Goal: Connect with others: Connect with other users

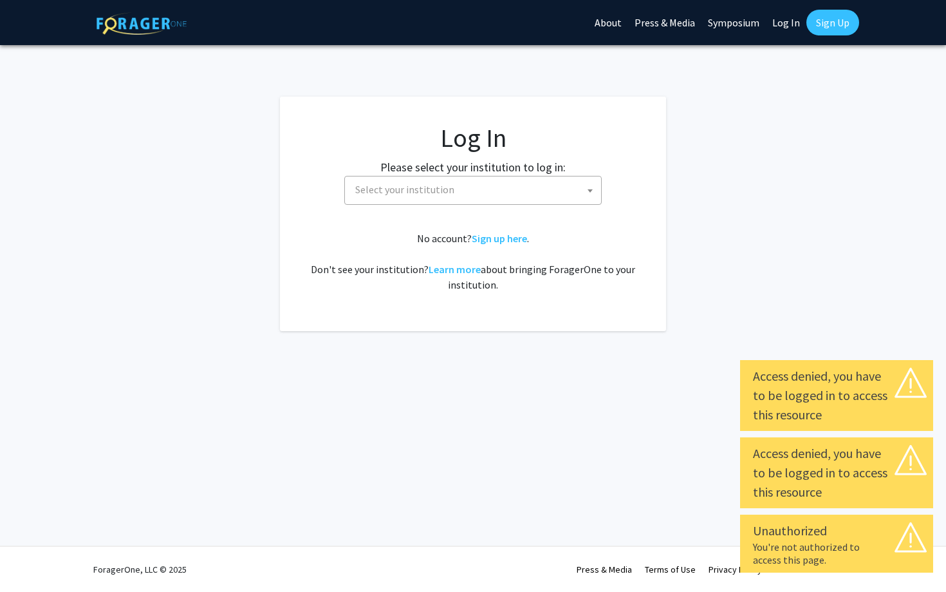
select select
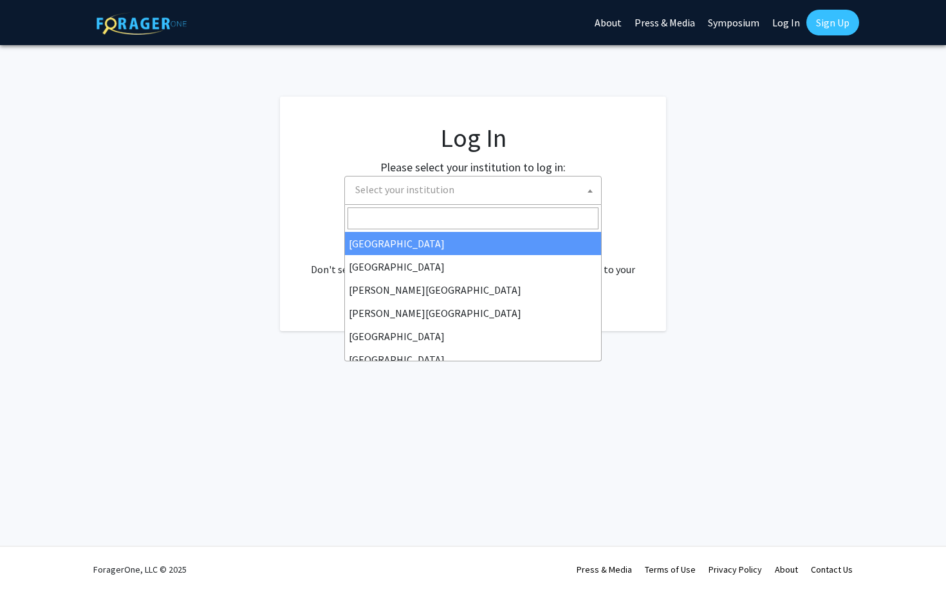
click at [424, 196] on span "Select your institution" at bounding box center [475, 189] width 251 height 26
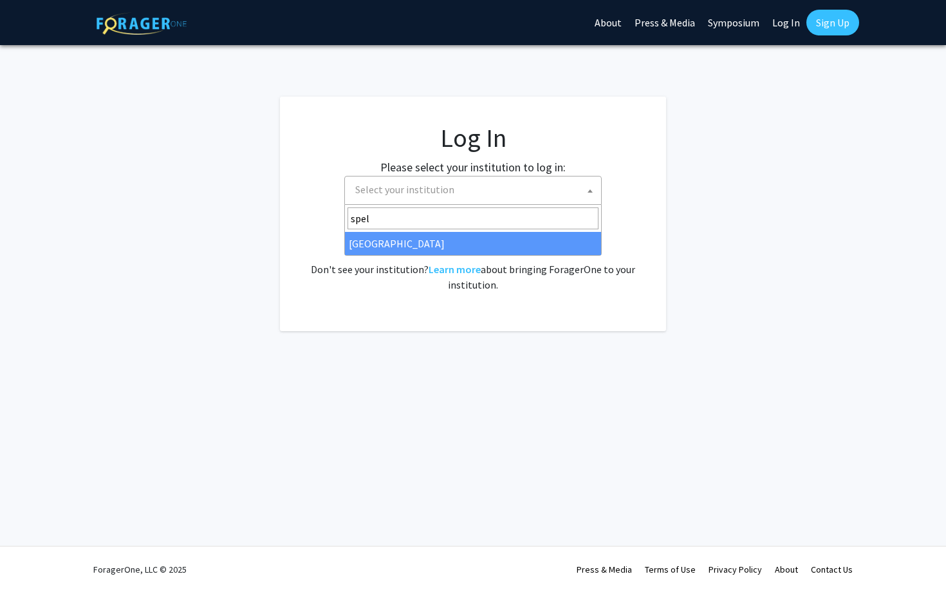
type input "spel"
select select "4"
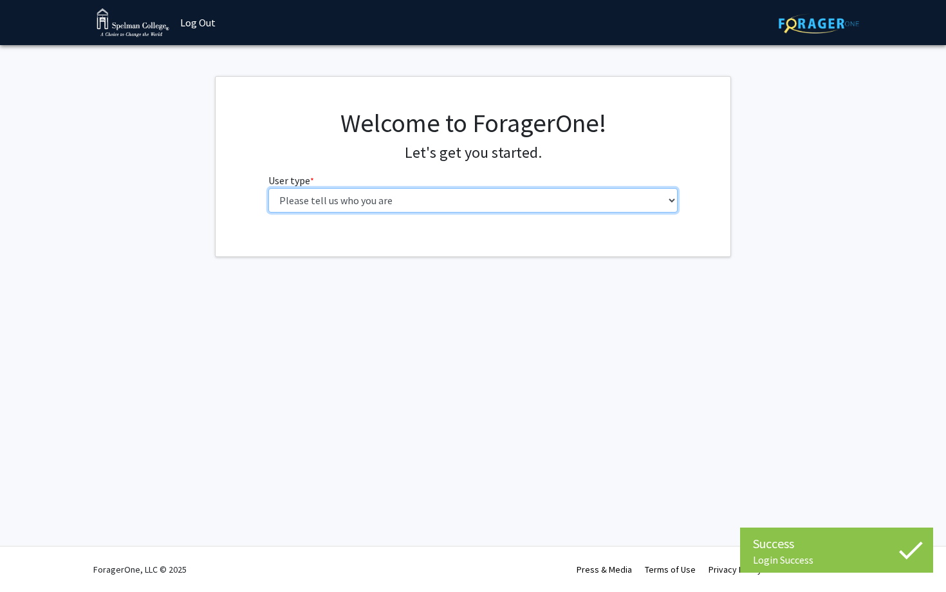
click at [422, 201] on select "Please tell us who you are Undergraduate Student Master's Student Doctoral Cand…" at bounding box center [473, 200] width 410 height 24
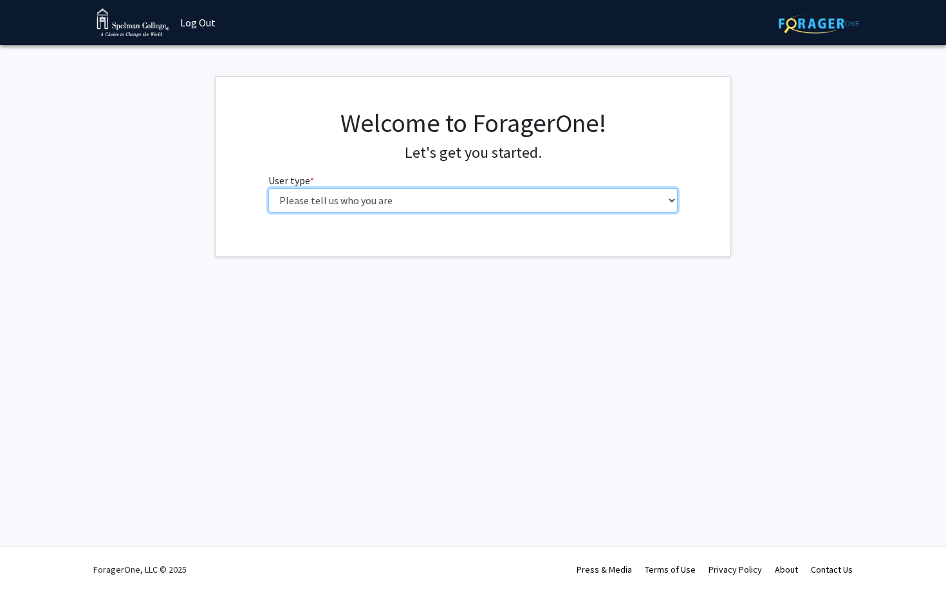
click at [478, 192] on select "Please tell us who you are Undergraduate Student Master's Student Doctoral Cand…" at bounding box center [473, 200] width 410 height 24
select select "1: undergrad"
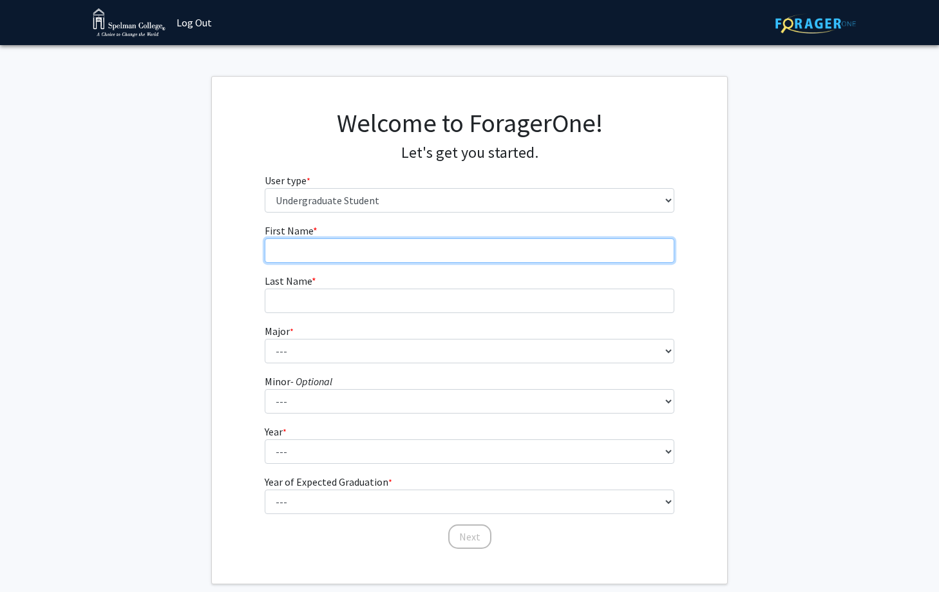
click at [429, 250] on input "First Name * required" at bounding box center [470, 250] width 410 height 24
type input "Nyla"
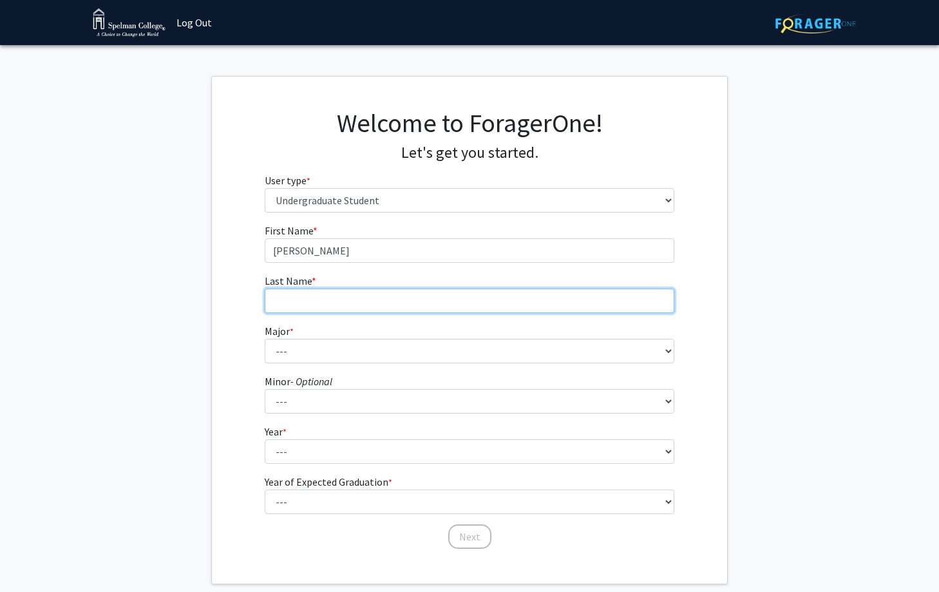
click at [290, 308] on input "Last Name * required" at bounding box center [470, 300] width 410 height 24
type input "Thomas"
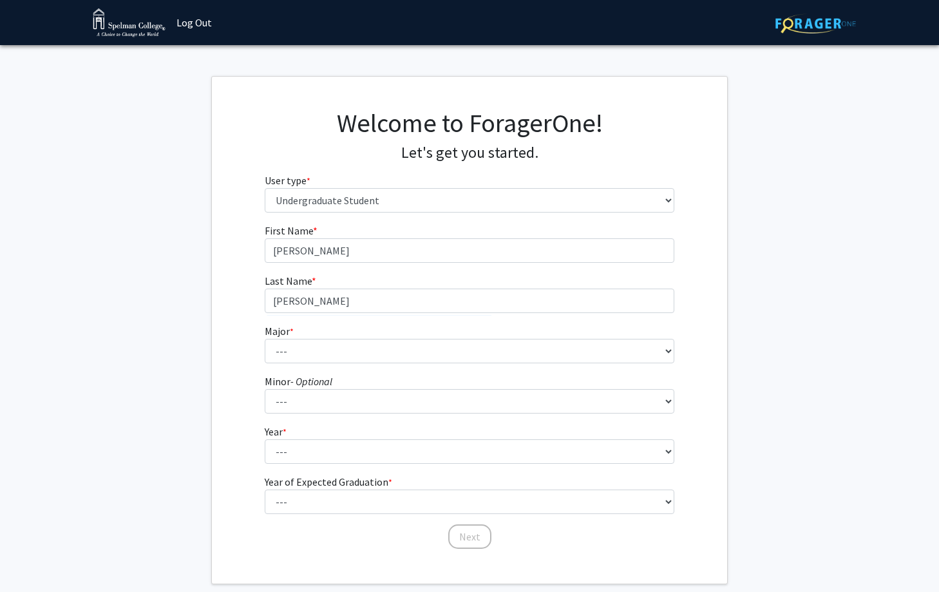
click at [270, 366] on form "First Name * required Nyla Last Name * required Thomas Major * required --- Art…" at bounding box center [470, 380] width 410 height 314
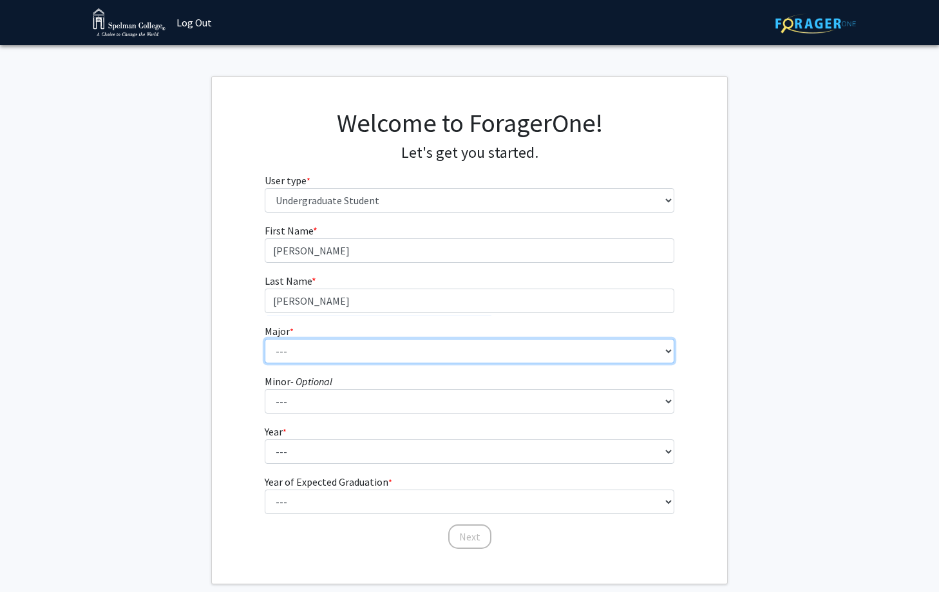
click at [277, 361] on select "--- Art Art History Biochemistry Biology Chemistry Comparative Women’s Studies …" at bounding box center [470, 351] width 410 height 24
select select "29: 275"
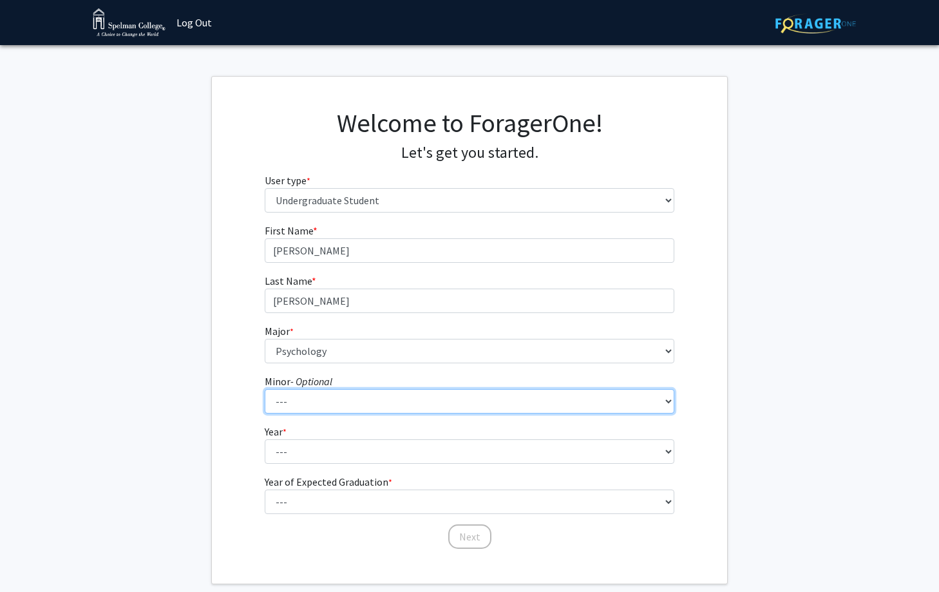
click at [309, 404] on select "--- African Diaspora Studies Anthropology Art History Asian Studies Biochemistr…" at bounding box center [470, 401] width 410 height 24
select select "31: 155"
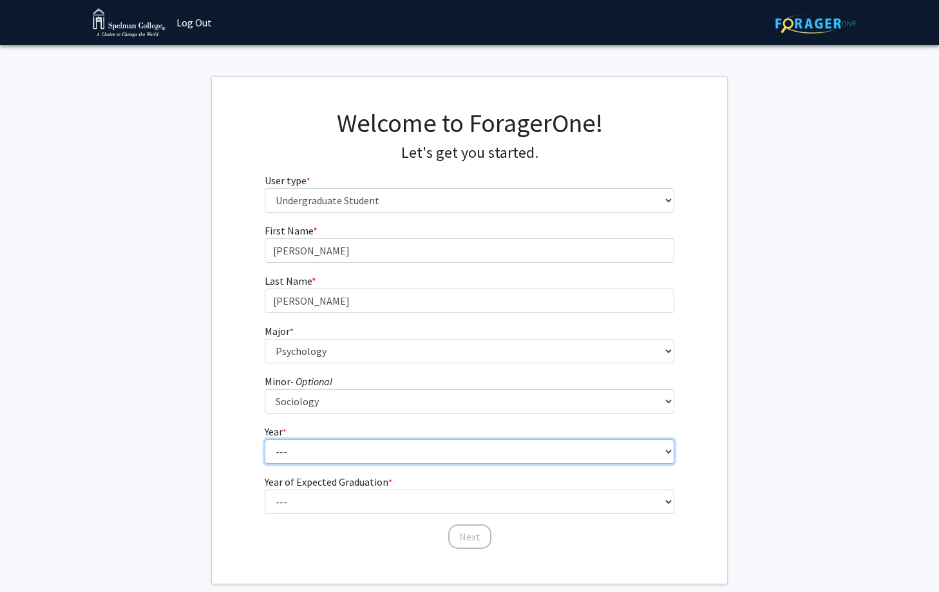
click at [294, 451] on select "--- First-year Sophomore Junior Senior Postbaccalaureate Certificate" at bounding box center [470, 451] width 410 height 24
select select "2: sophomore"
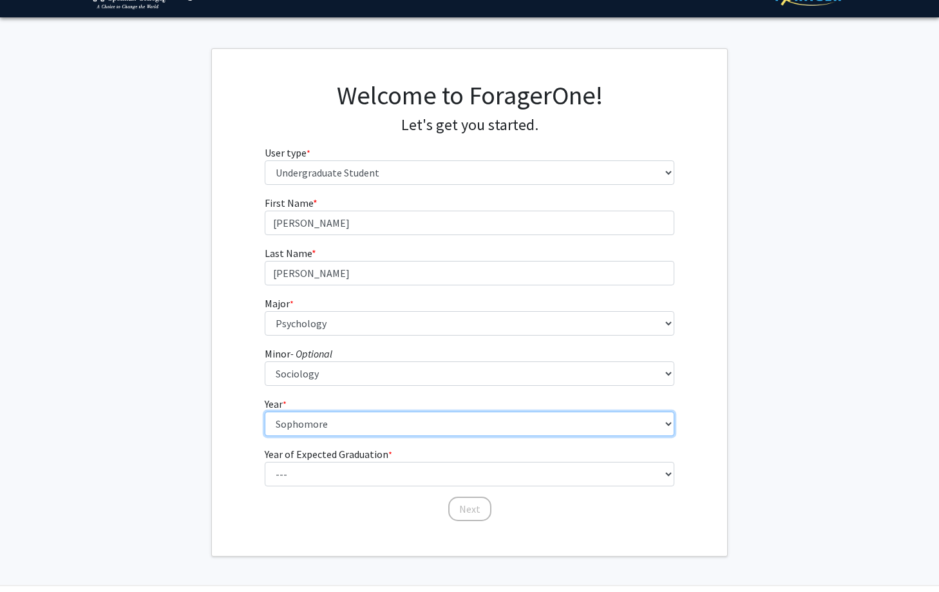
scroll to position [42, 0]
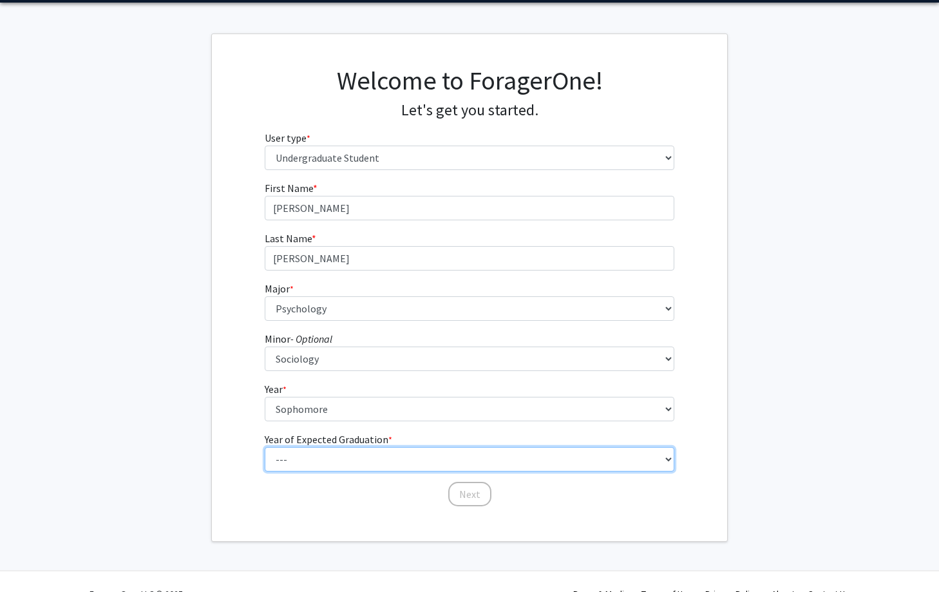
click at [312, 448] on select "--- 2025 2026 2027 2028 2029 2030 2031 2032 2033 2034" at bounding box center [470, 459] width 410 height 24
select select "4: 2028"
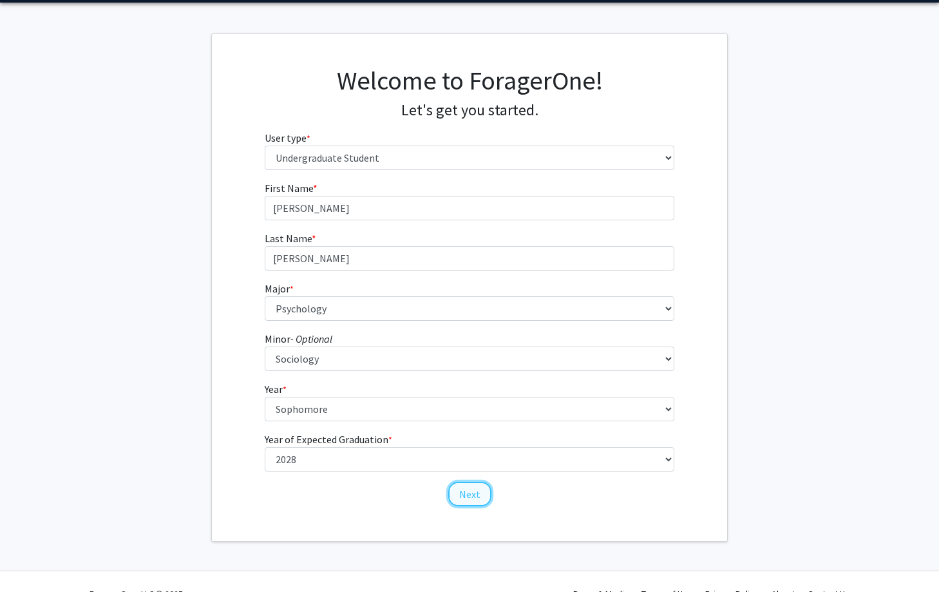
click at [462, 485] on button "Next" at bounding box center [469, 494] width 43 height 24
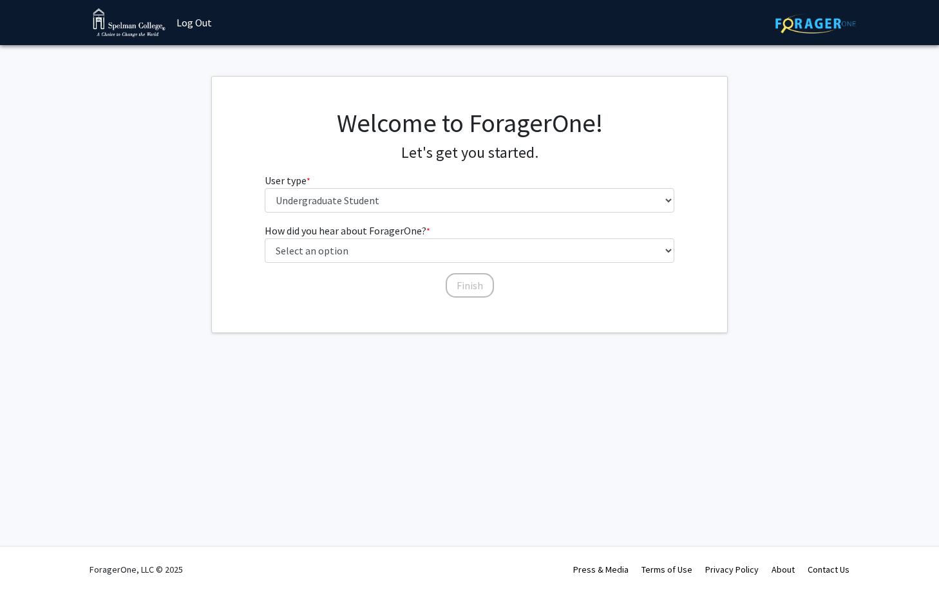
scroll to position [0, 0]
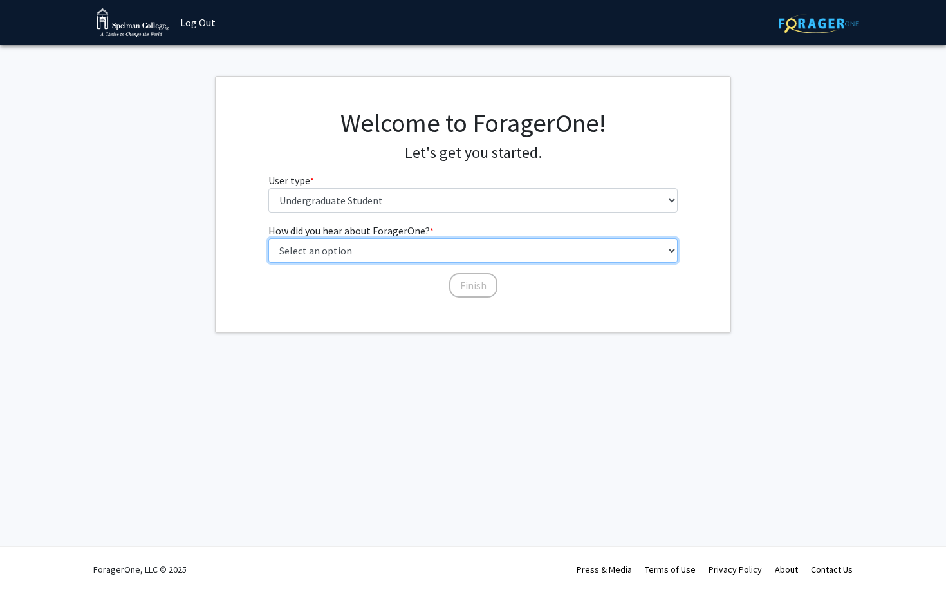
click at [348, 256] on select "Select an option Peer/student recommendation Faculty/staff recommendation Unive…" at bounding box center [473, 250] width 410 height 24
select select "1: peer_recommendation"
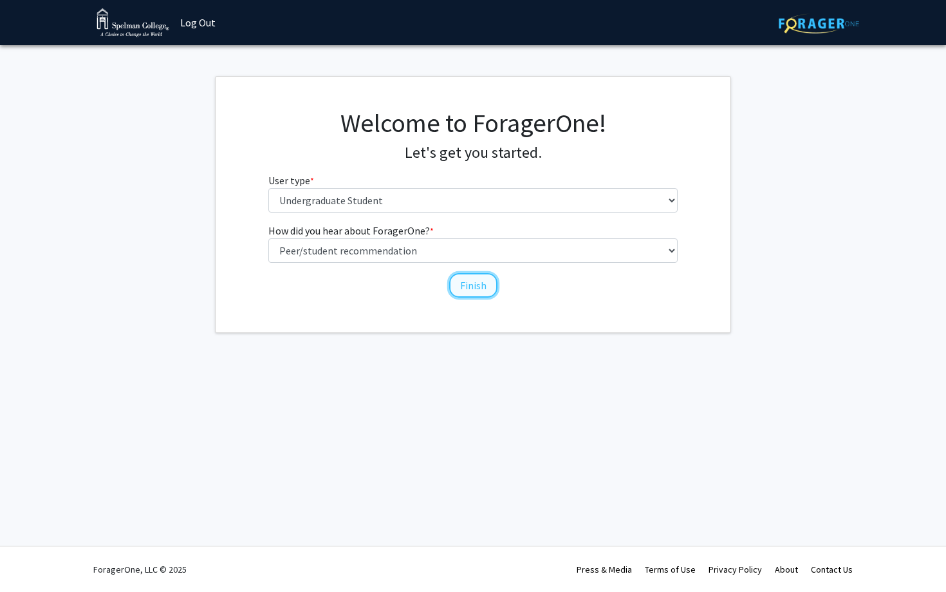
click at [451, 283] on button "Finish" at bounding box center [473, 285] width 48 height 24
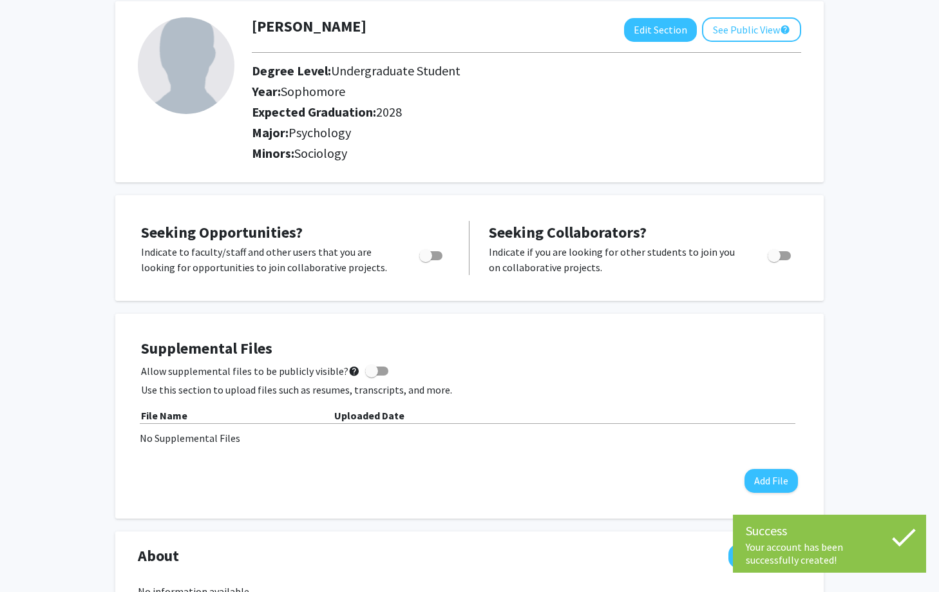
scroll to position [71, 0]
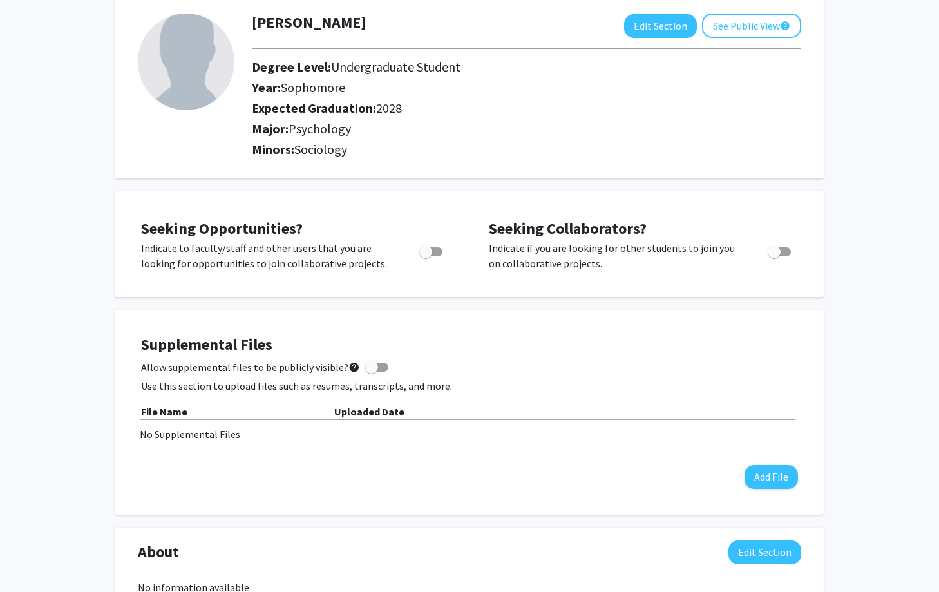
click at [422, 250] on span "Toggle" at bounding box center [425, 251] width 13 height 13
click at [425, 256] on input "Are you actively seeking opportunities?" at bounding box center [425, 256] width 1 height 1
checkbox input "true"
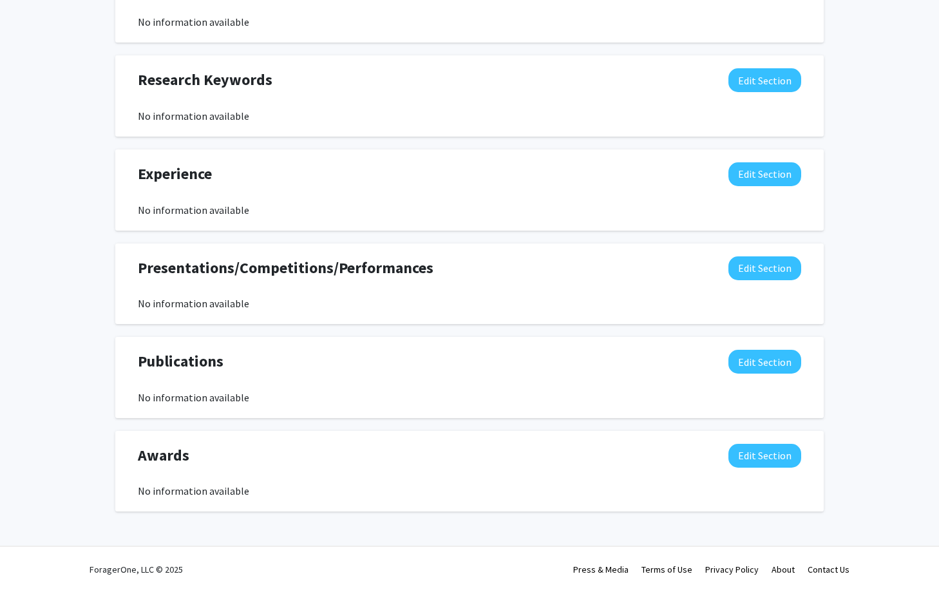
scroll to position [0, 0]
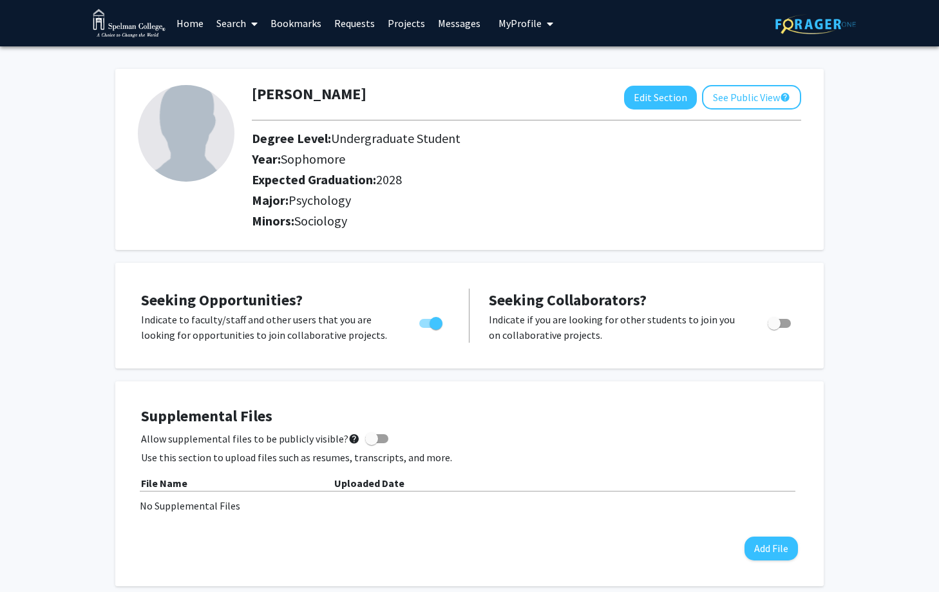
click at [196, 17] on link "Home" at bounding box center [190, 23] width 40 height 45
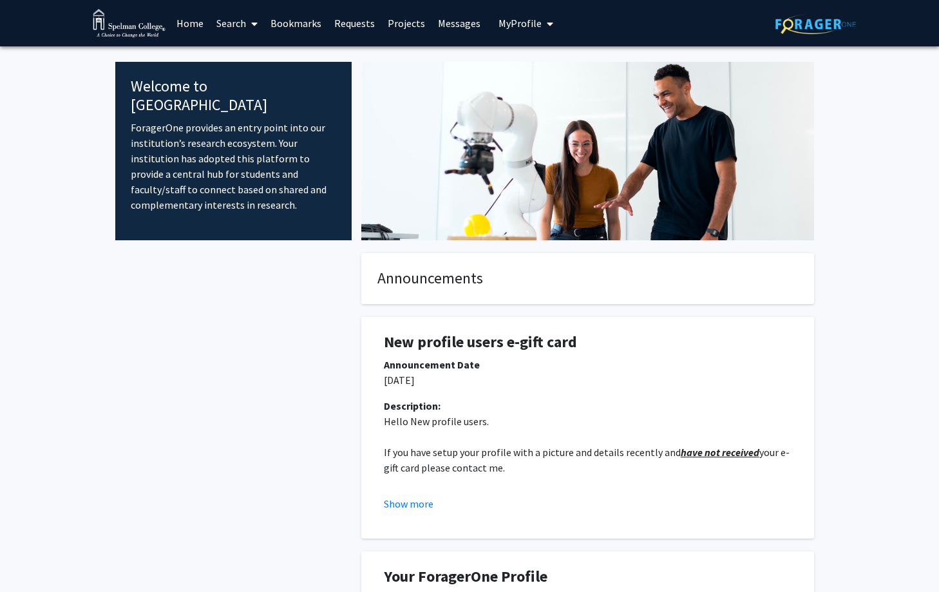
click at [132, 28] on img at bounding box center [129, 23] width 73 height 29
click at [241, 29] on link "Search" at bounding box center [237, 23] width 54 height 45
click at [244, 64] on span "Faculty/Staff" at bounding box center [257, 59] width 95 height 26
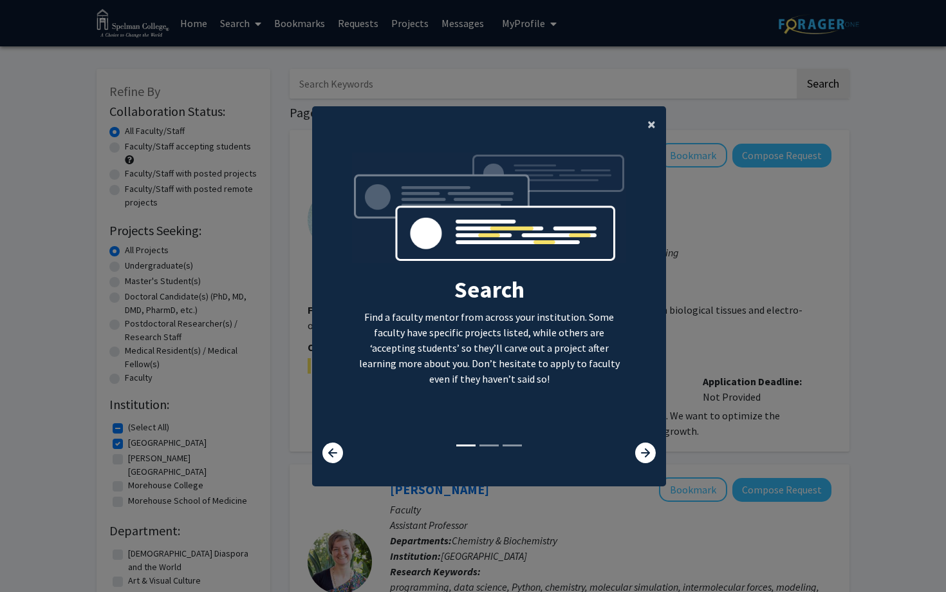
click at [648, 129] on span "×" at bounding box center [652, 124] width 8 height 20
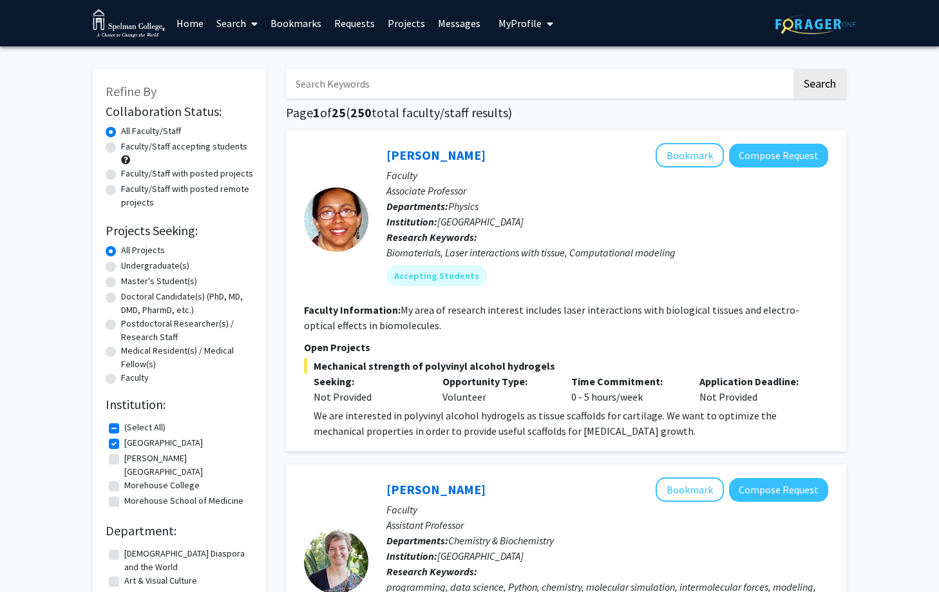
click at [121, 145] on label "Faculty/Staff accepting students" at bounding box center [184, 147] width 126 height 14
click at [121, 145] on input "Faculty/Staff accepting students" at bounding box center [125, 144] width 8 height 8
radio input "true"
click at [121, 263] on label "Undergraduate(s)" at bounding box center [155, 266] width 68 height 14
click at [121, 263] on input "Undergraduate(s)" at bounding box center [125, 263] width 8 height 8
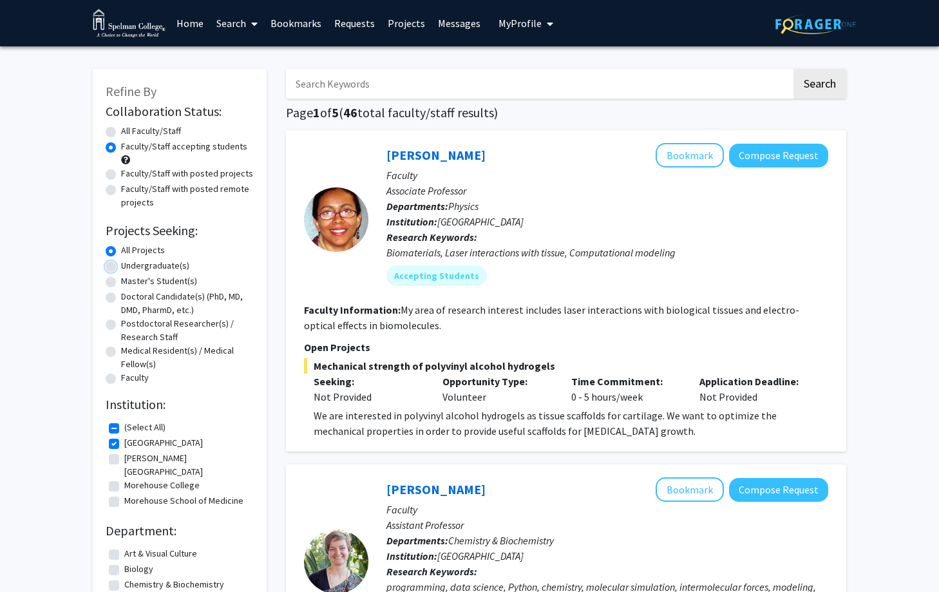
radio input "true"
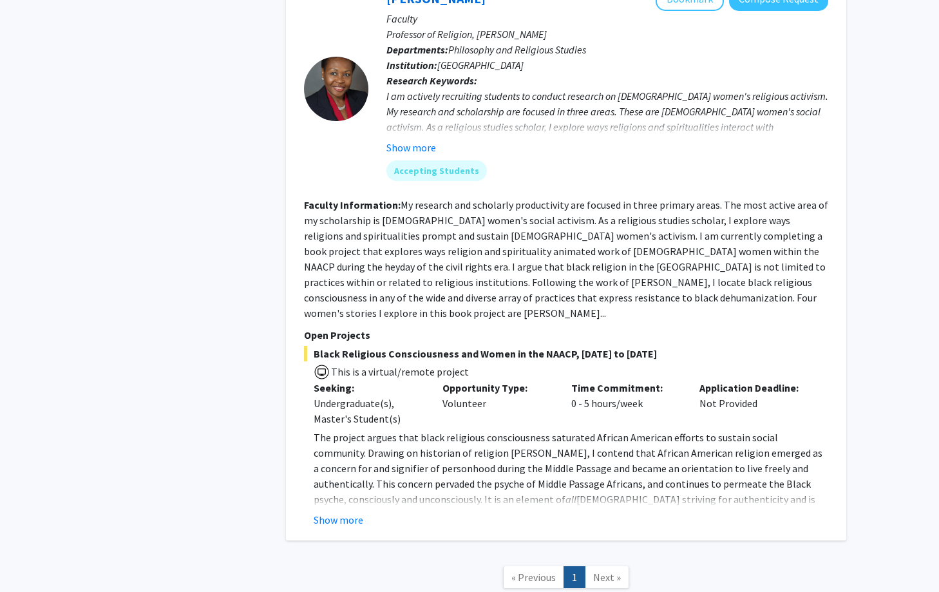
scroll to position [988, 0]
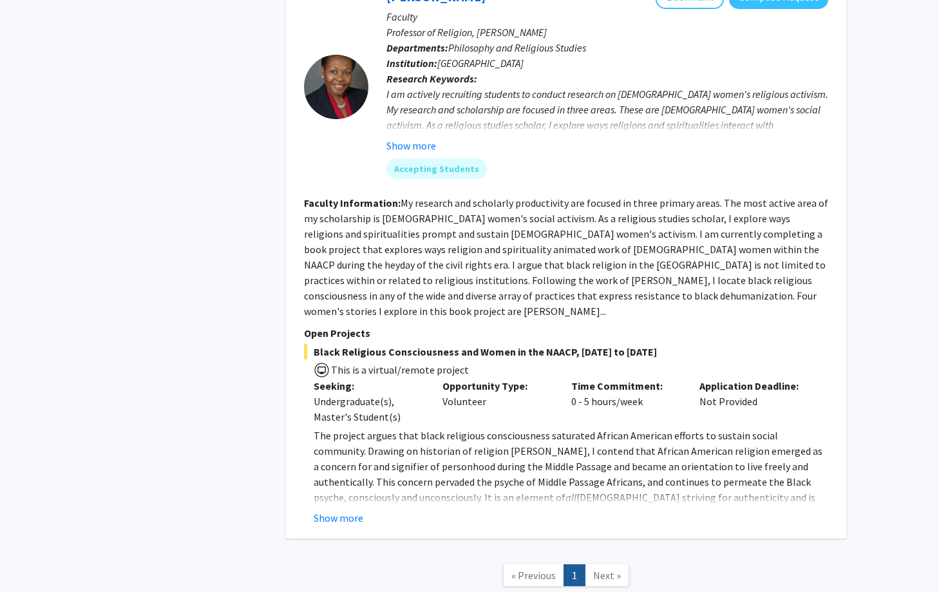
click at [608, 564] on link "Next »" at bounding box center [606, 575] width 44 height 23
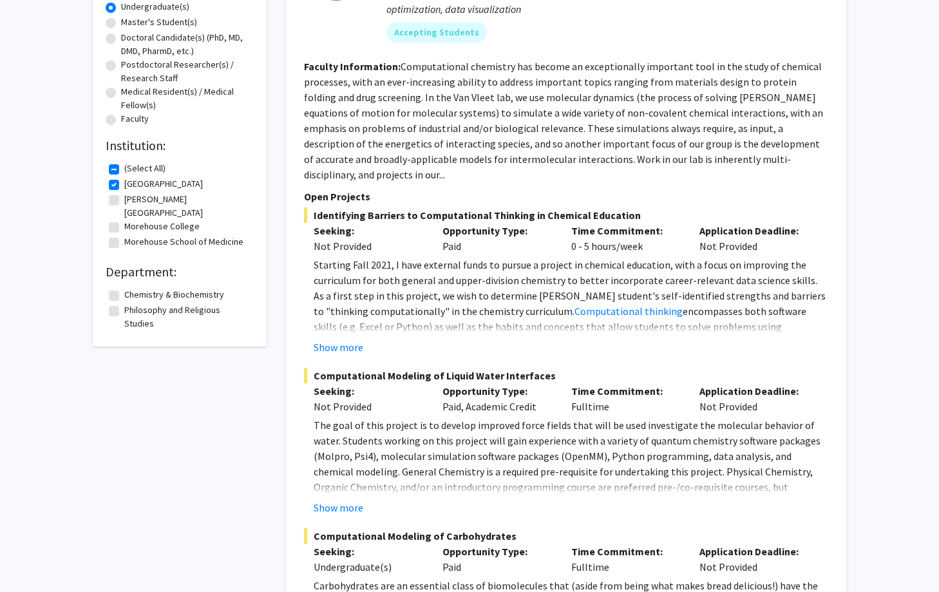
scroll to position [0, 0]
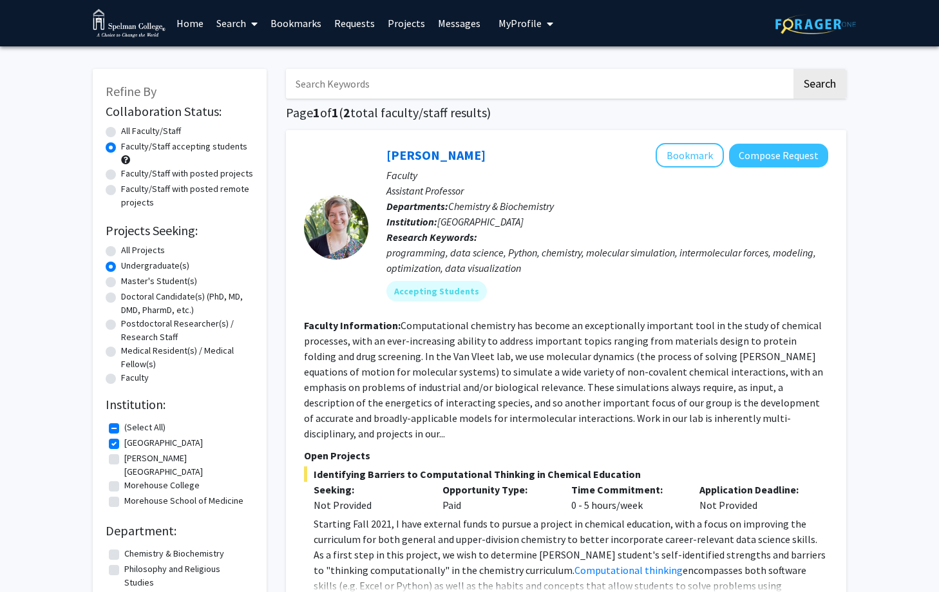
click at [118, 134] on div "All Faculty/Staff" at bounding box center [180, 131] width 148 height 15
click at [121, 127] on label "All Faculty/Staff" at bounding box center [151, 131] width 60 height 14
click at [121, 127] on input "All Faculty/Staff" at bounding box center [125, 128] width 8 height 8
radio input "true"
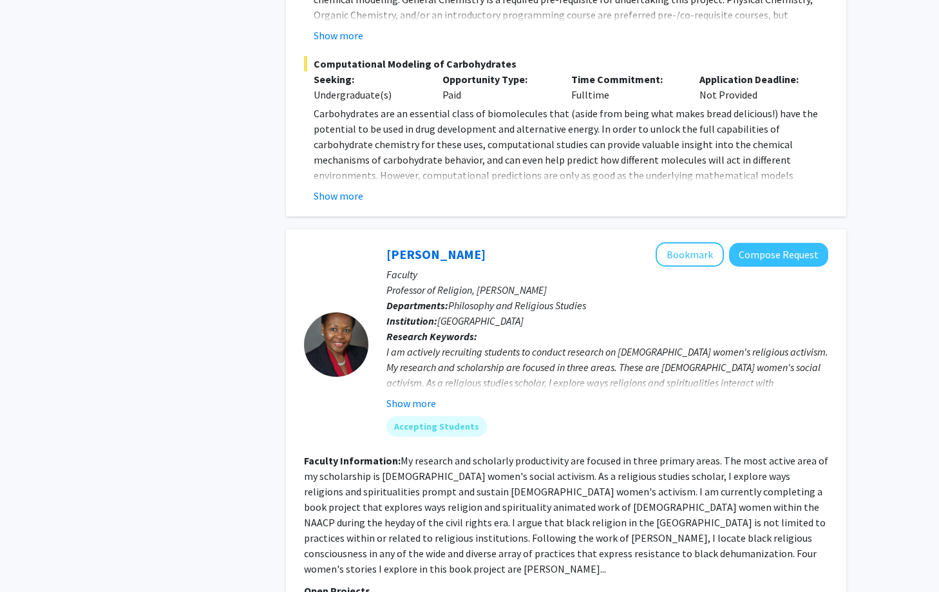
scroll to position [1046, 0]
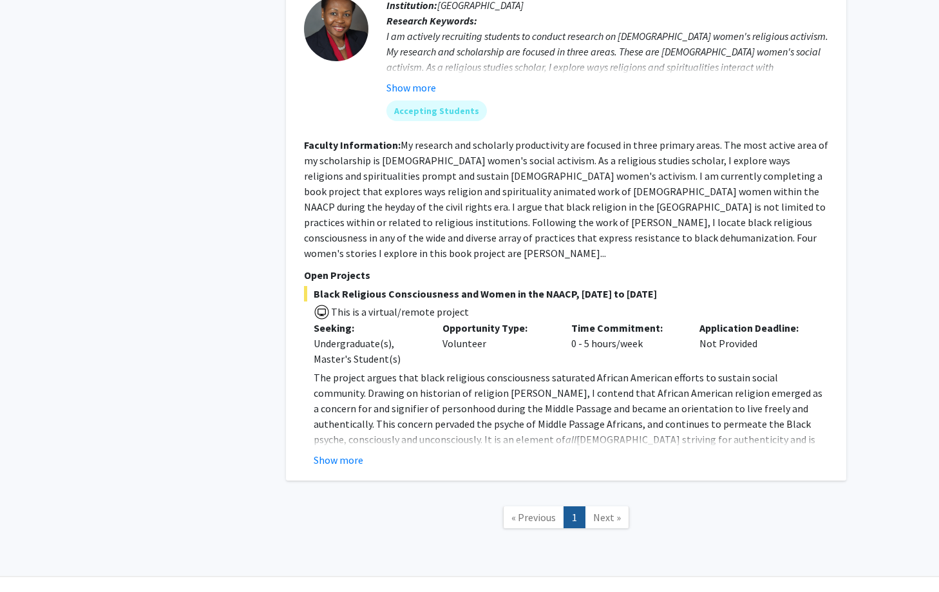
click at [608, 510] on span "Next »" at bounding box center [607, 516] width 28 height 13
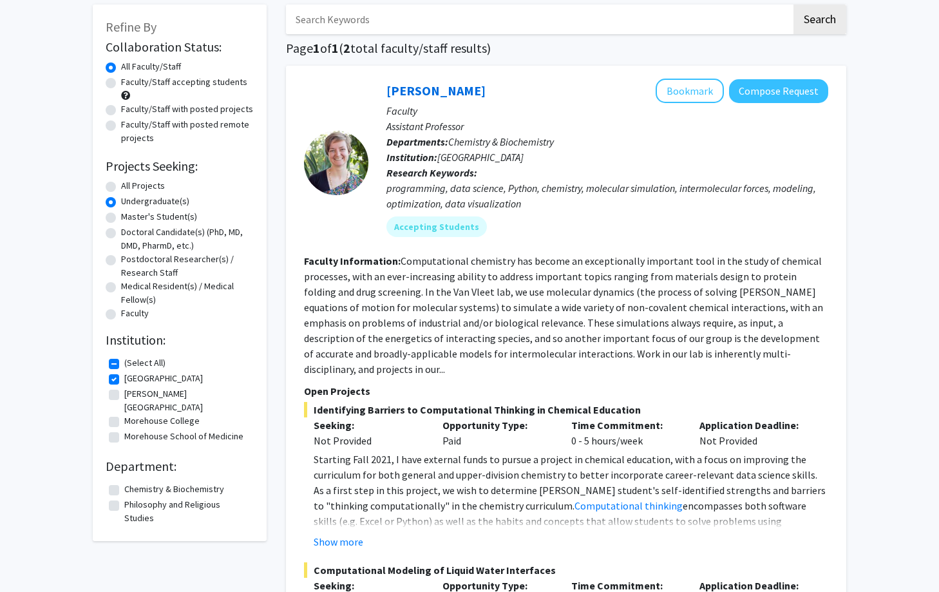
scroll to position [55, 0]
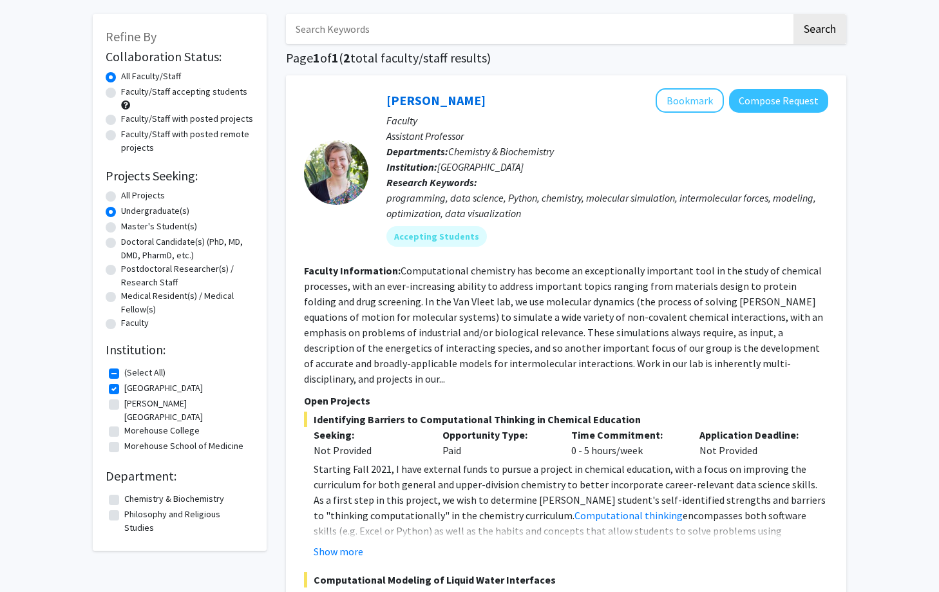
click at [121, 196] on label "All Projects" at bounding box center [143, 196] width 44 height 14
click at [121, 196] on input "All Projects" at bounding box center [125, 193] width 8 height 8
radio input "true"
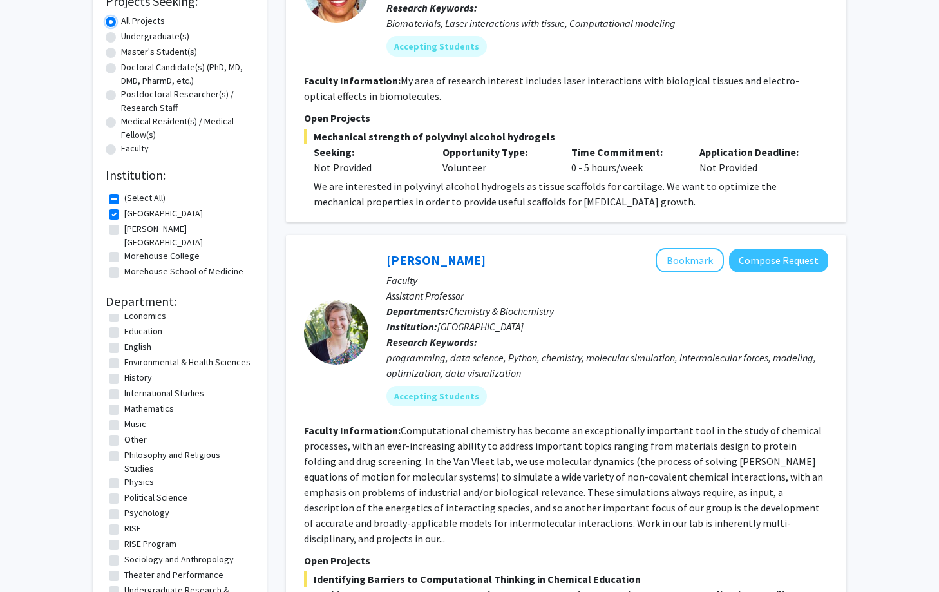
scroll to position [245, 0]
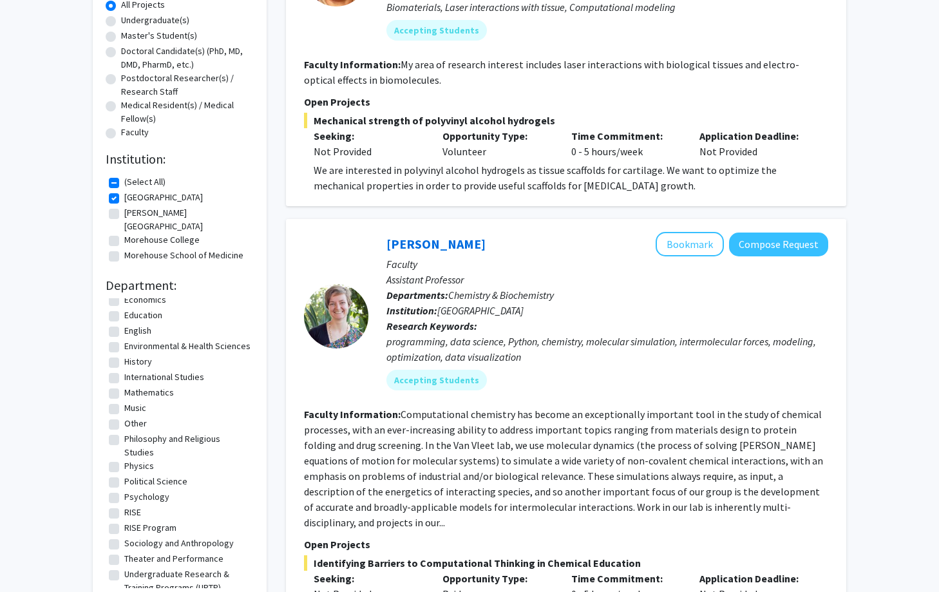
click at [124, 490] on label "Psychology" at bounding box center [146, 497] width 45 height 14
click at [124, 490] on input "Psychology" at bounding box center [128, 494] width 8 height 8
checkbox input "true"
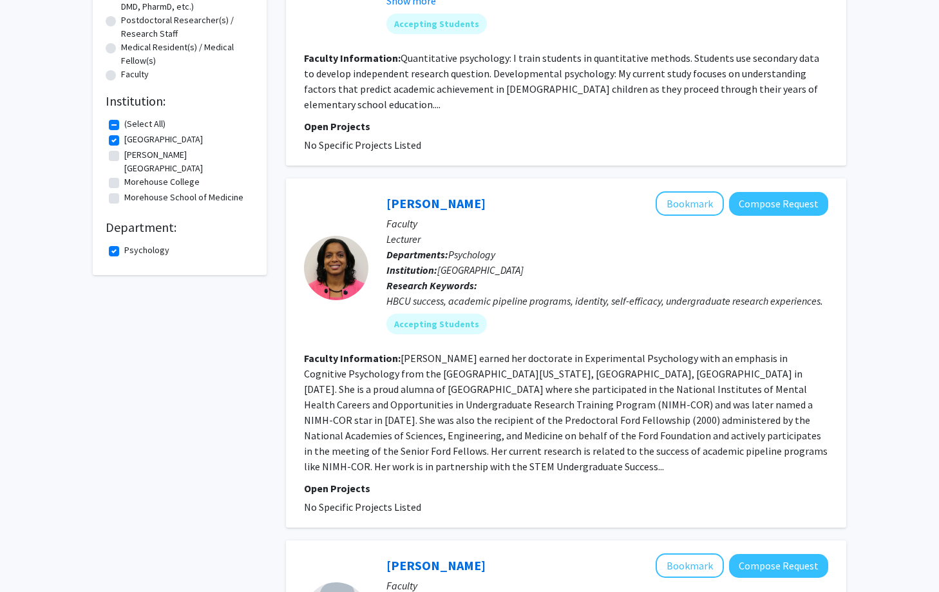
scroll to position [304, 0]
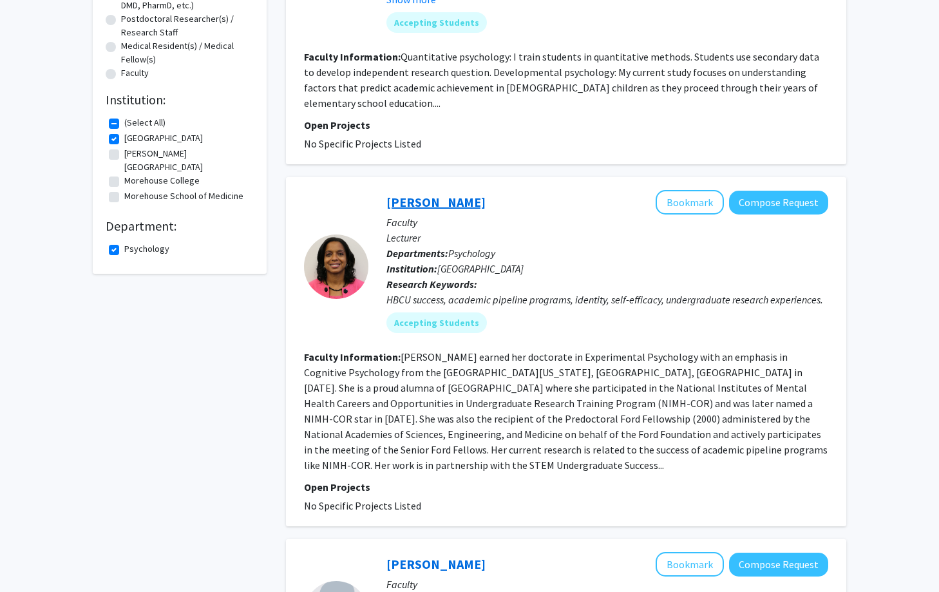
click at [426, 203] on link "Rihana Mason" at bounding box center [435, 202] width 99 height 16
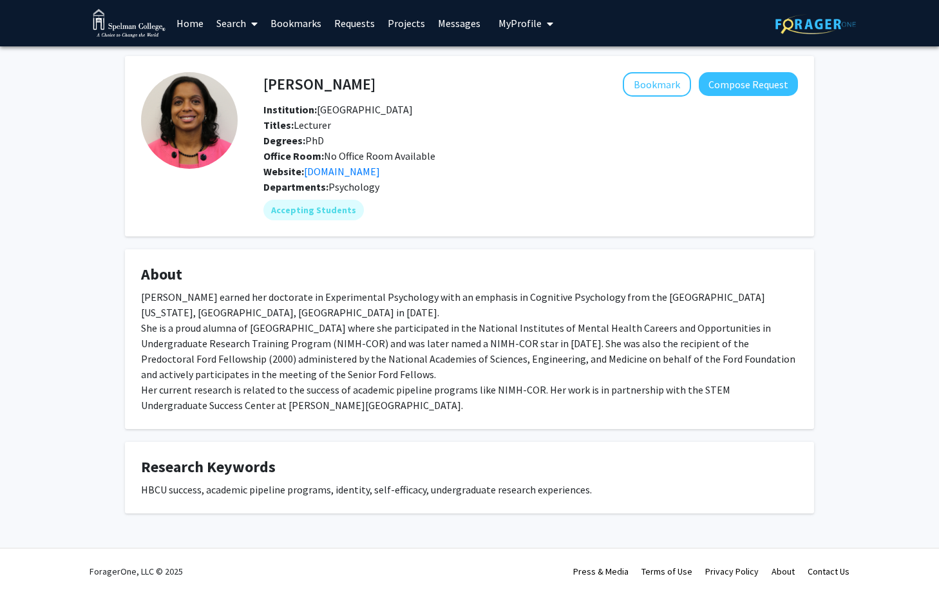
drag, startPoint x: 267, startPoint y: 88, endPoint x: 360, endPoint y: 98, distance: 93.8
click at [360, 98] on div "Rihana Mason Bookmark Compose Request Institution: Spelman College Titles: Lect…" at bounding box center [531, 125] width 554 height 107
copy div "Rihana Mason Bookmark"
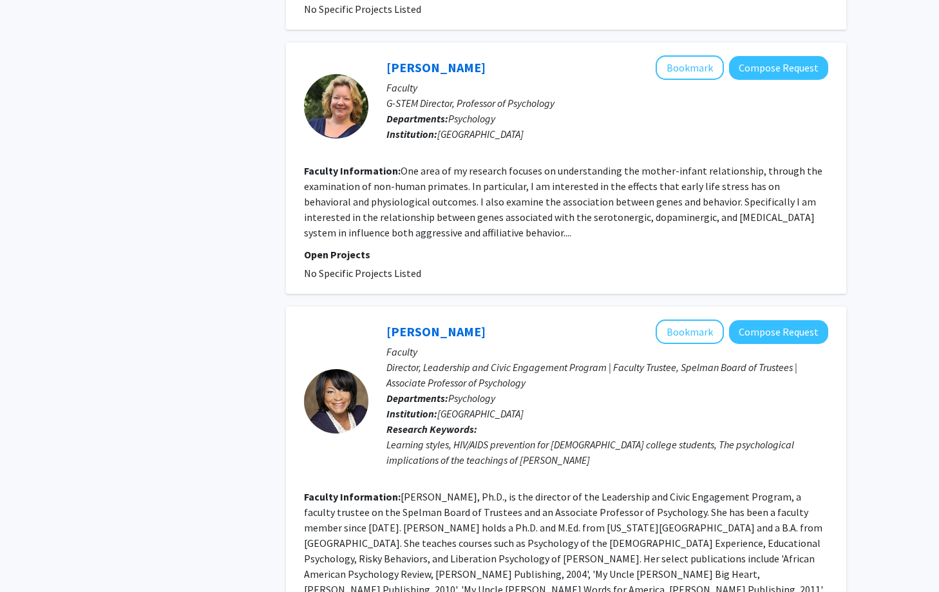
scroll to position [1992, 0]
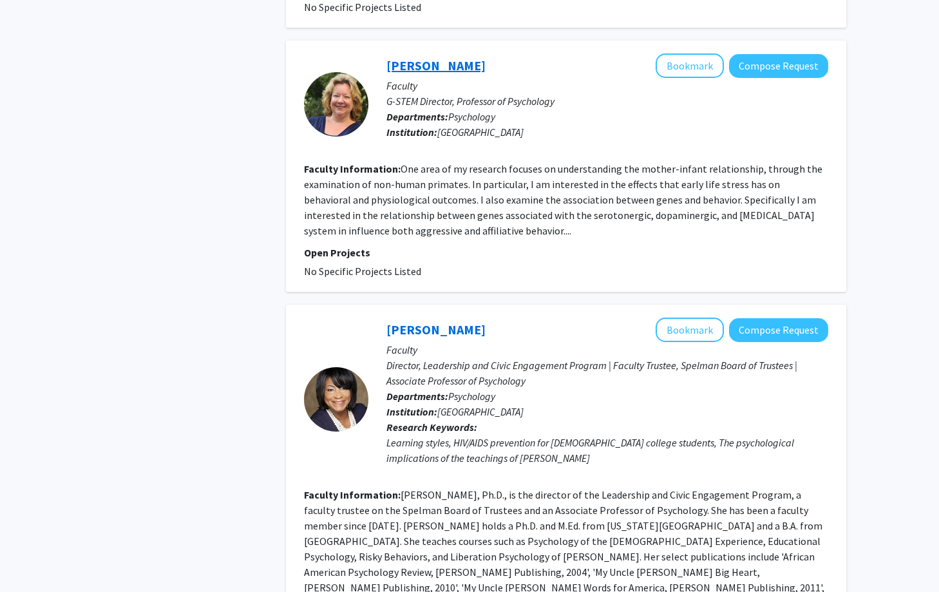
click at [450, 57] on link "Kai McCormack" at bounding box center [435, 65] width 99 height 16
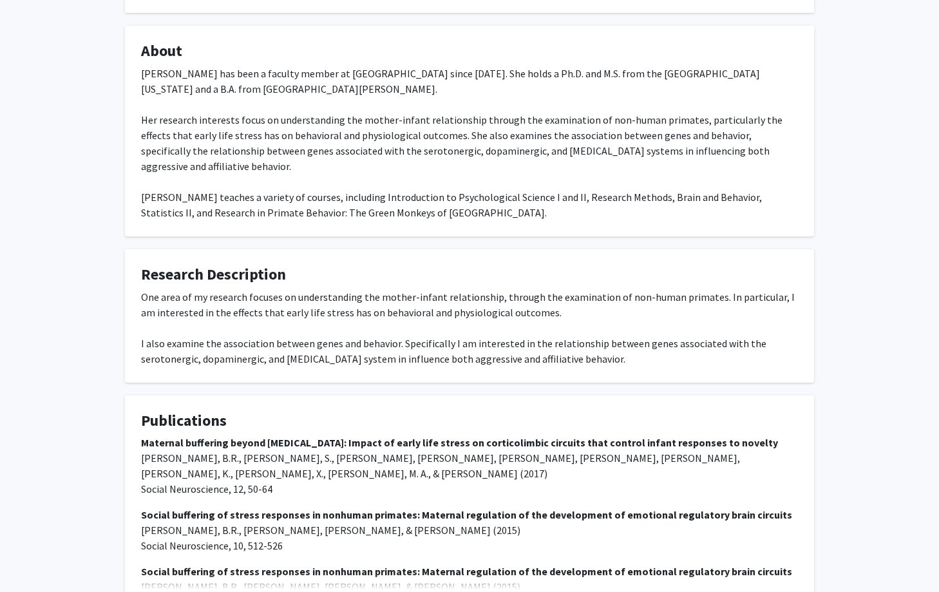
scroll to position [302, 0]
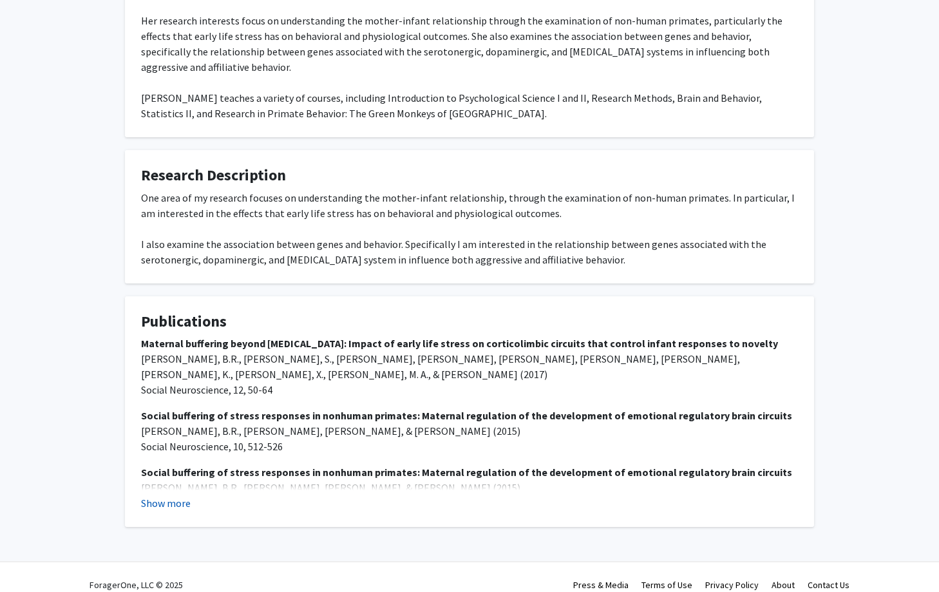
click at [156, 495] on button "Show more" at bounding box center [166, 502] width 50 height 15
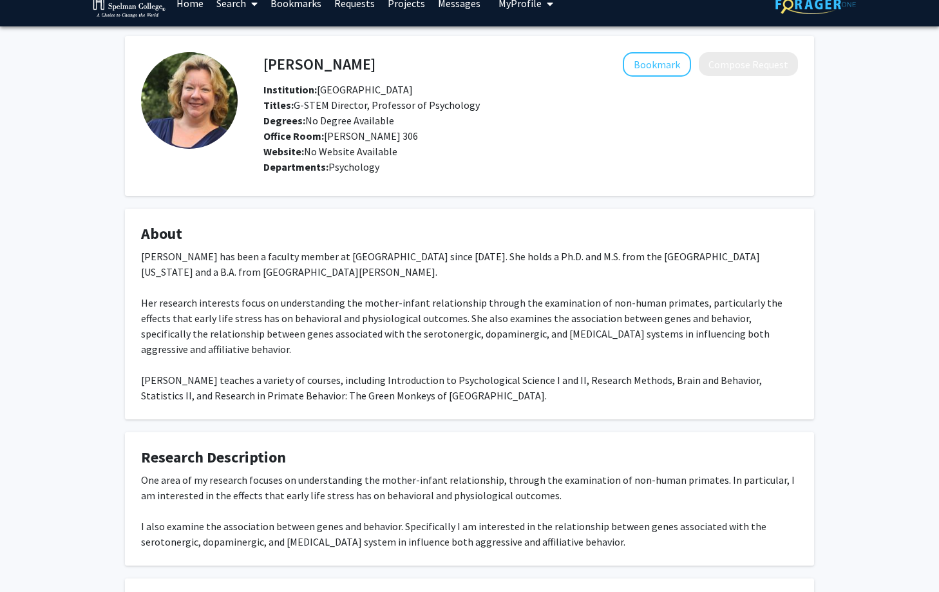
scroll to position [0, 0]
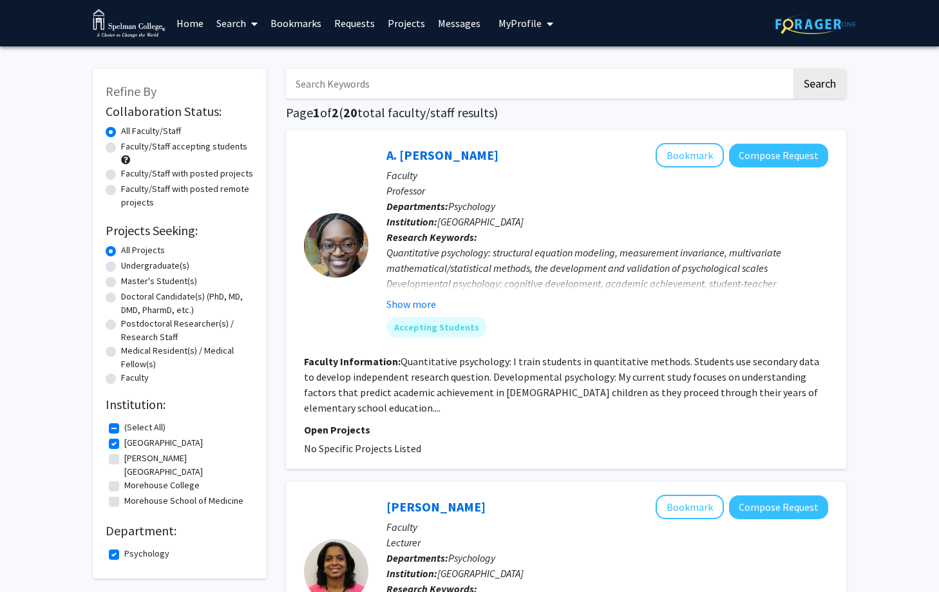
click at [344, 26] on link "Requests" at bounding box center [354, 23] width 53 height 45
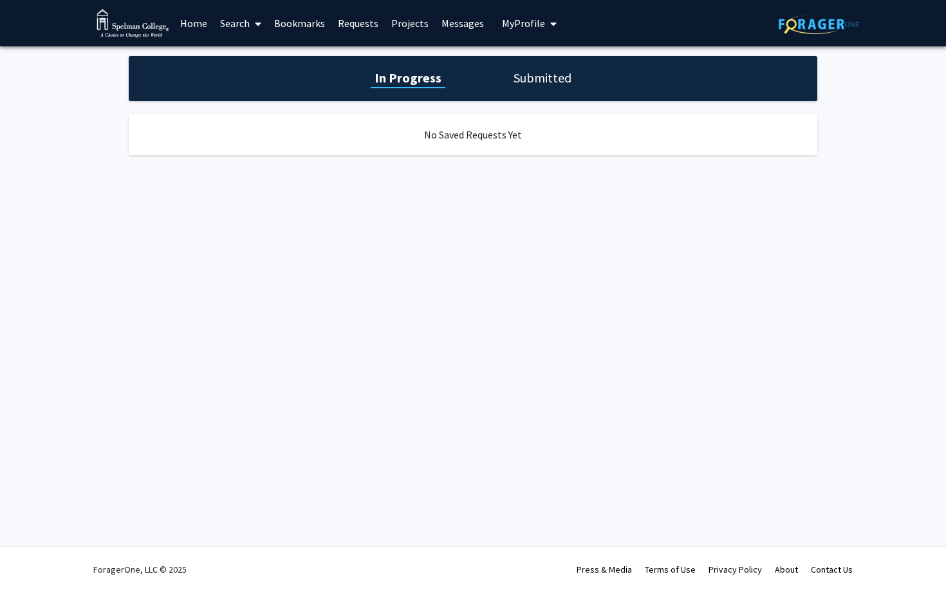
click at [323, 23] on link "Bookmarks" at bounding box center [300, 23] width 64 height 45
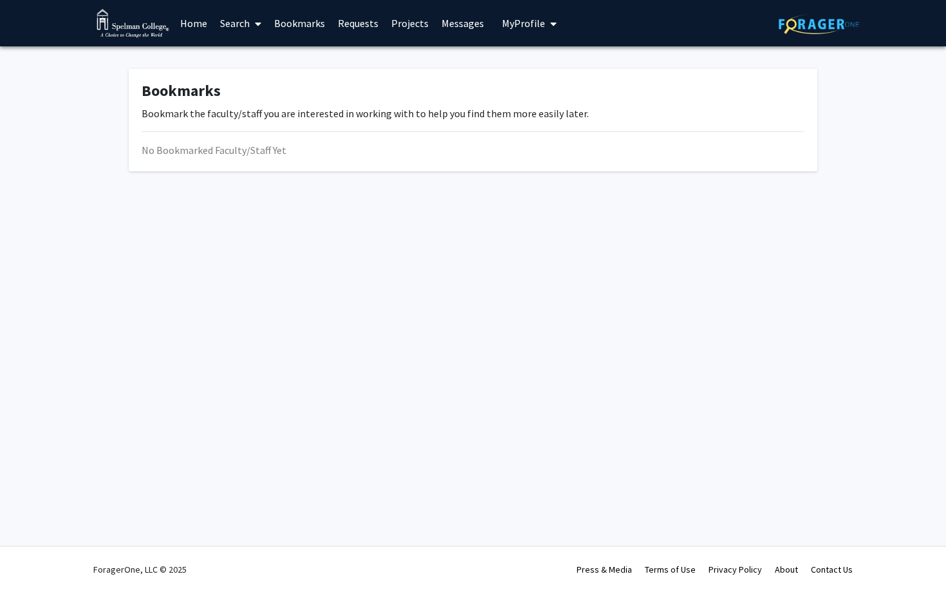
click at [435, 24] on link "Messages" at bounding box center [462, 23] width 55 height 45
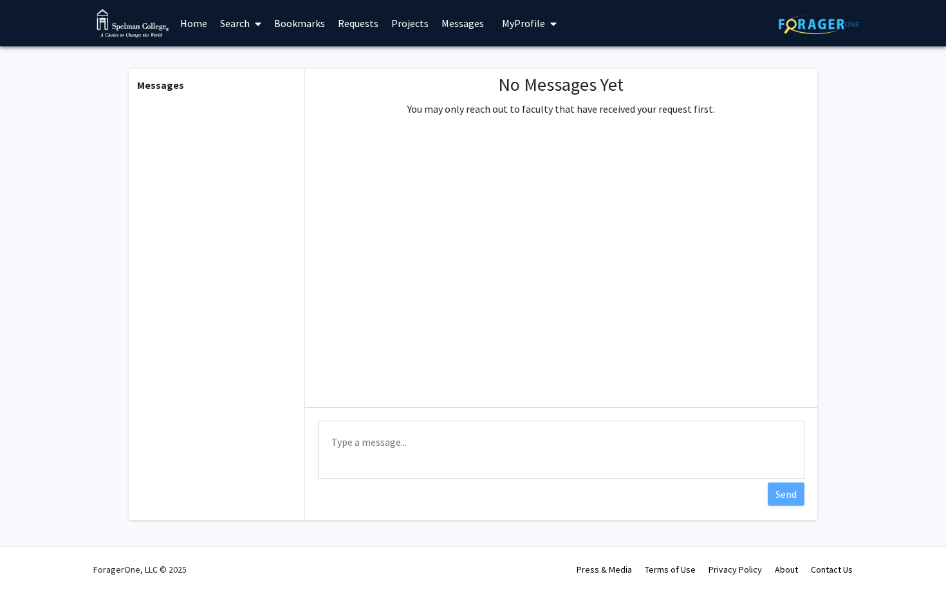
click at [480, 26] on link "Messages" at bounding box center [462, 23] width 55 height 45
click at [509, 26] on span "My Profile" at bounding box center [523, 23] width 43 height 13
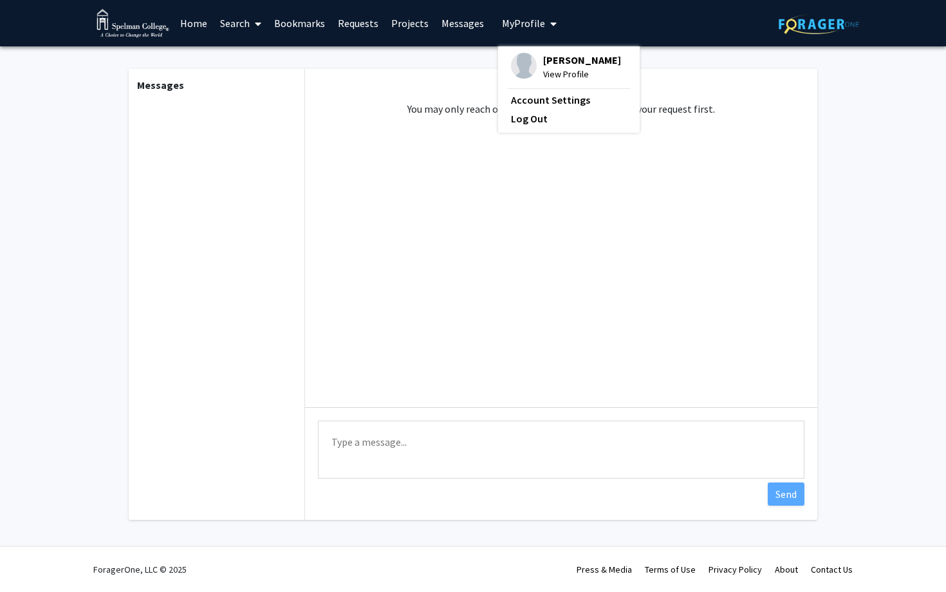
click at [528, 53] on fg-profile-picture at bounding box center [524, 67] width 26 height 28
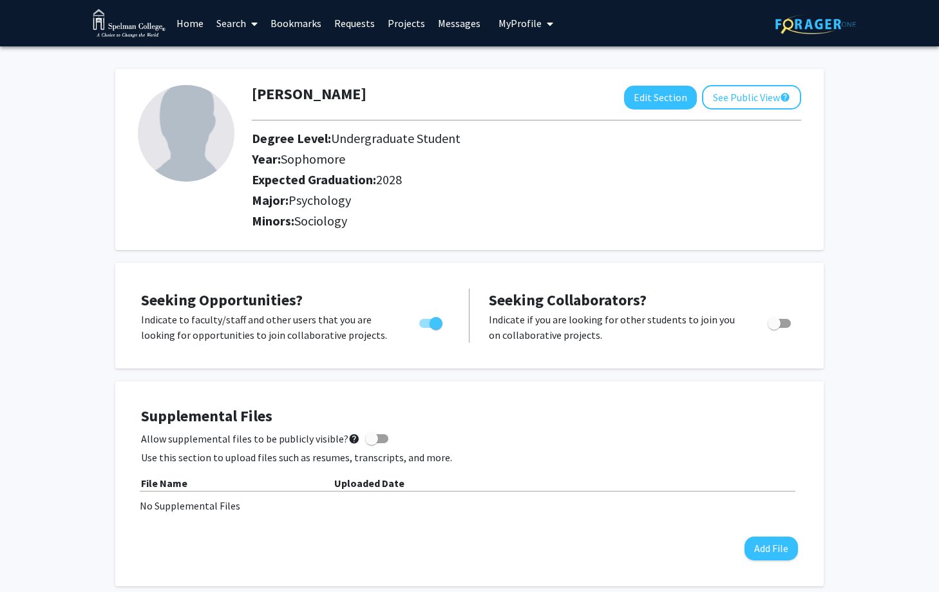
click at [238, 21] on link "Search" at bounding box center [237, 23] width 54 height 45
click at [248, 79] on span "Students" at bounding box center [249, 85] width 79 height 26
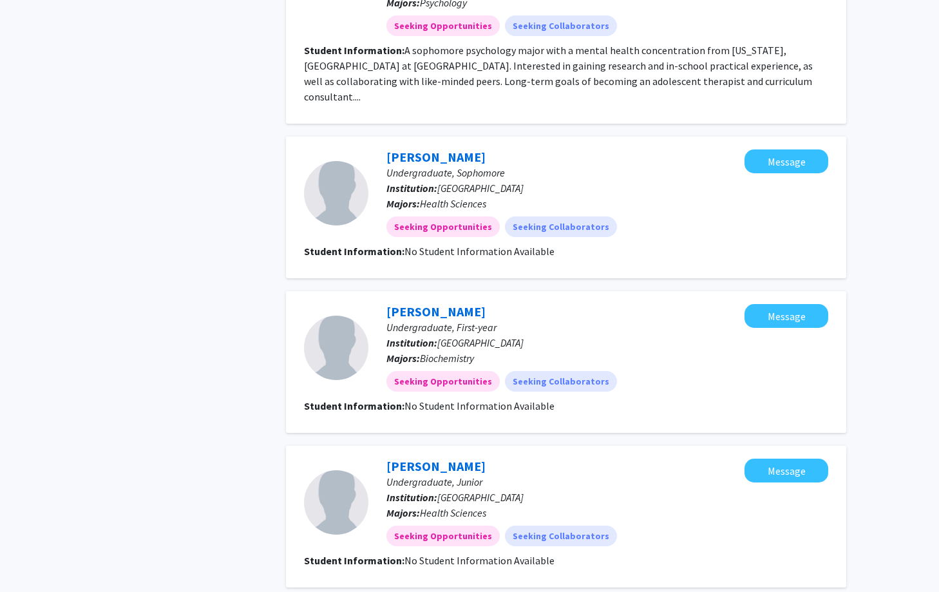
scroll to position [1676, 0]
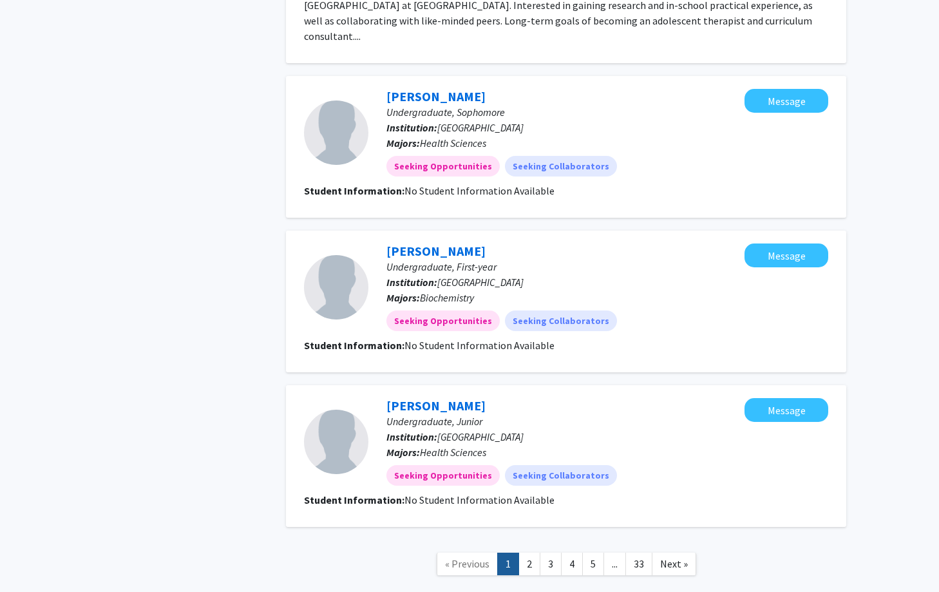
click at [531, 552] on link "2" at bounding box center [529, 563] width 22 height 23
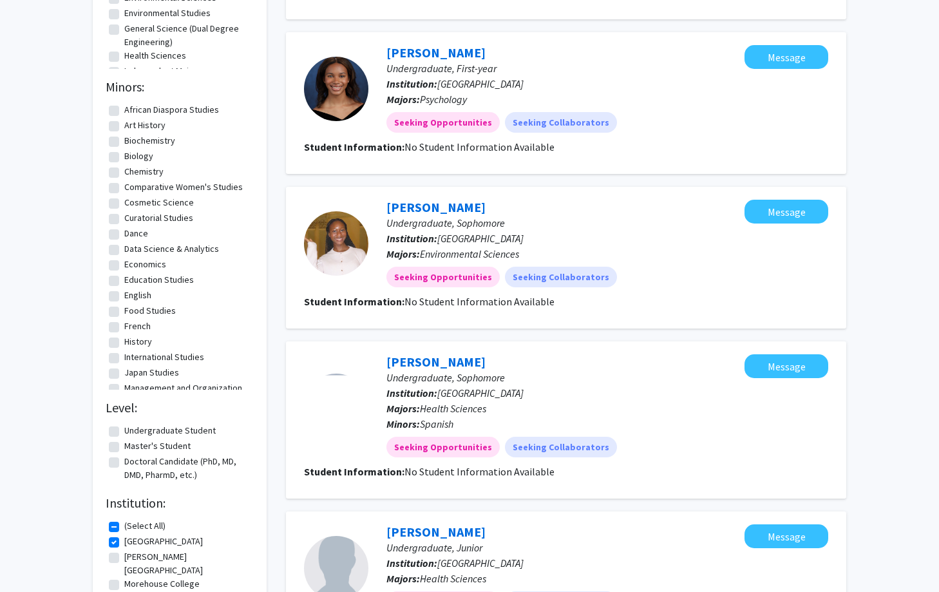
scroll to position [431, 0]
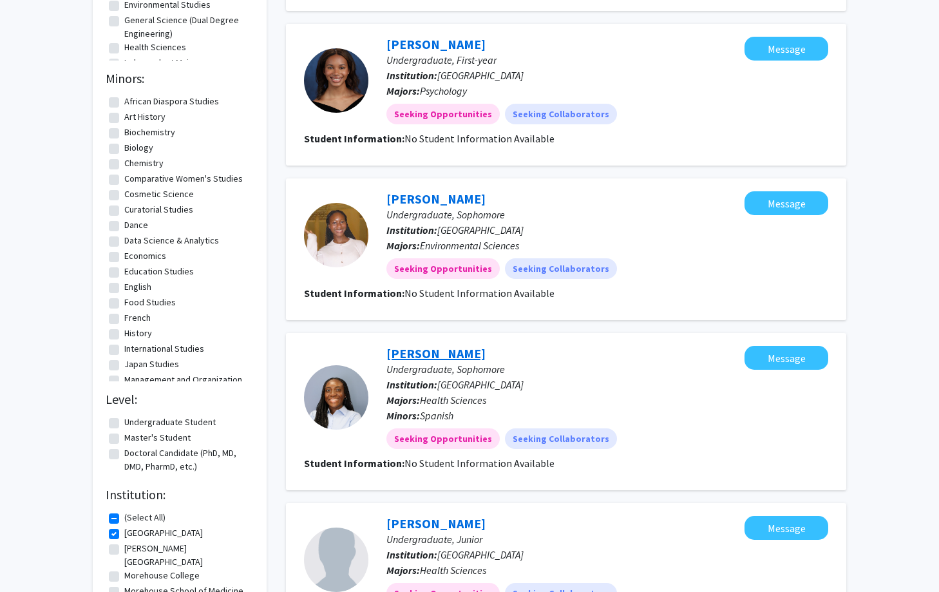
click at [474, 346] on link "Lyndsey Williams" at bounding box center [435, 353] width 99 height 16
